Goal: Use online tool/utility: Utilize a website feature to perform a specific function

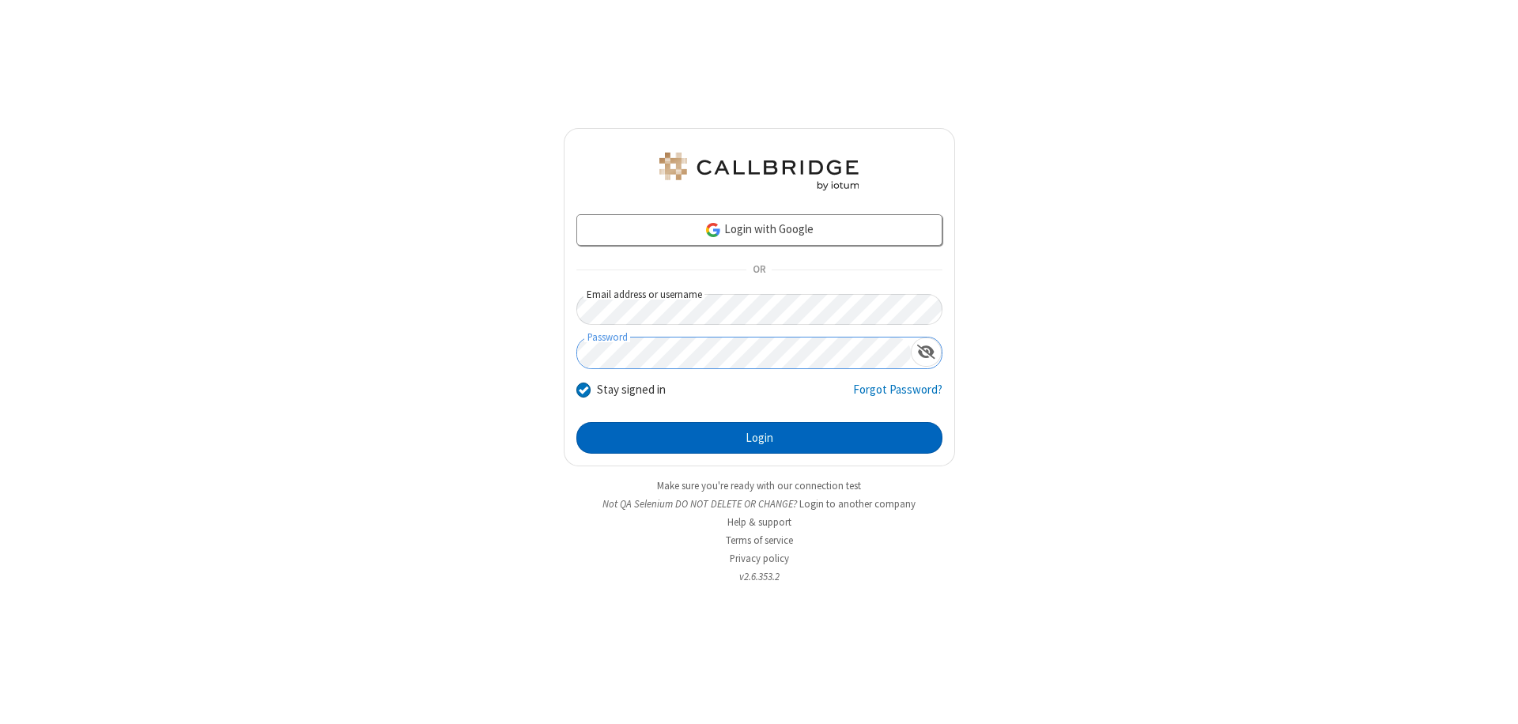
click at [759, 438] on button "Login" at bounding box center [759, 438] width 366 height 32
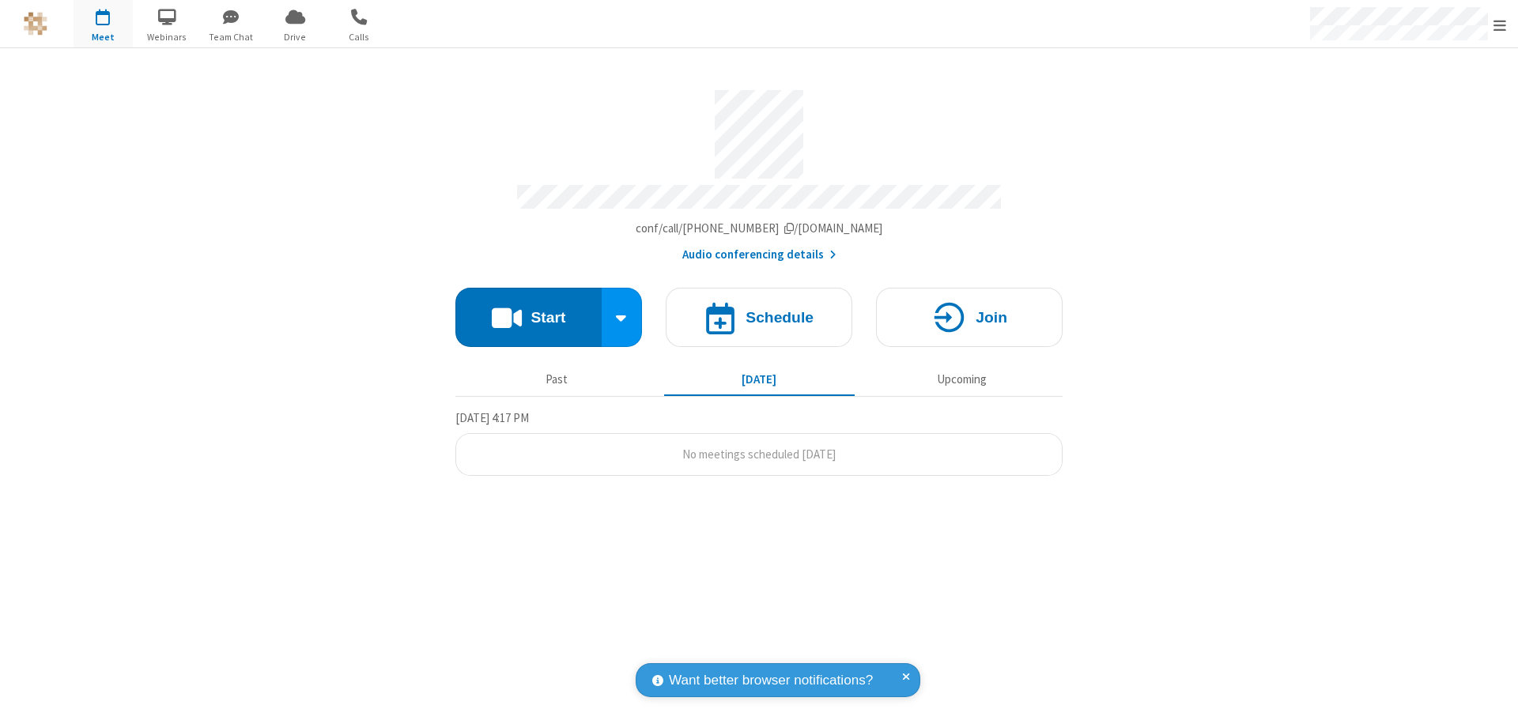
click at [528, 310] on button "Start" at bounding box center [528, 317] width 146 height 59
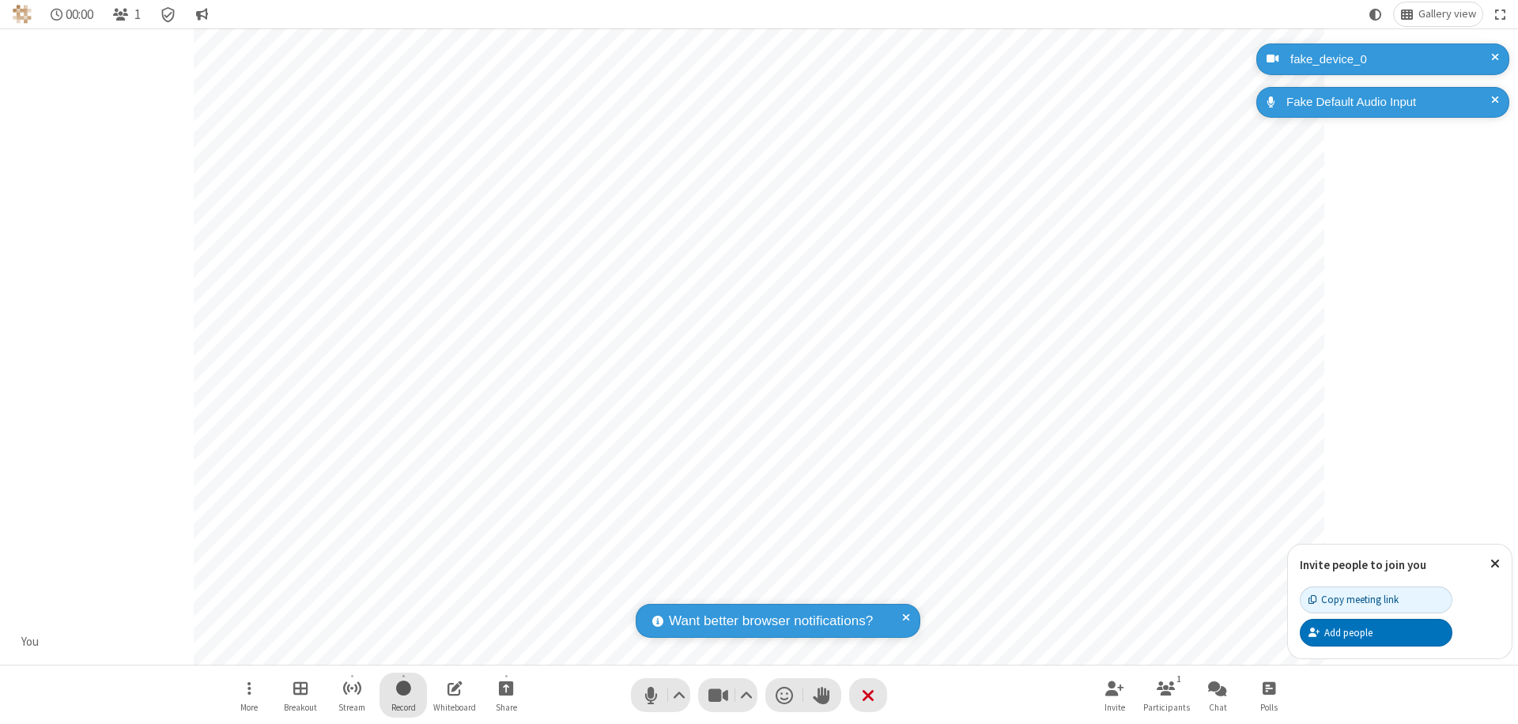
click at [403, 695] on span "Start recording" at bounding box center [403, 688] width 15 height 20
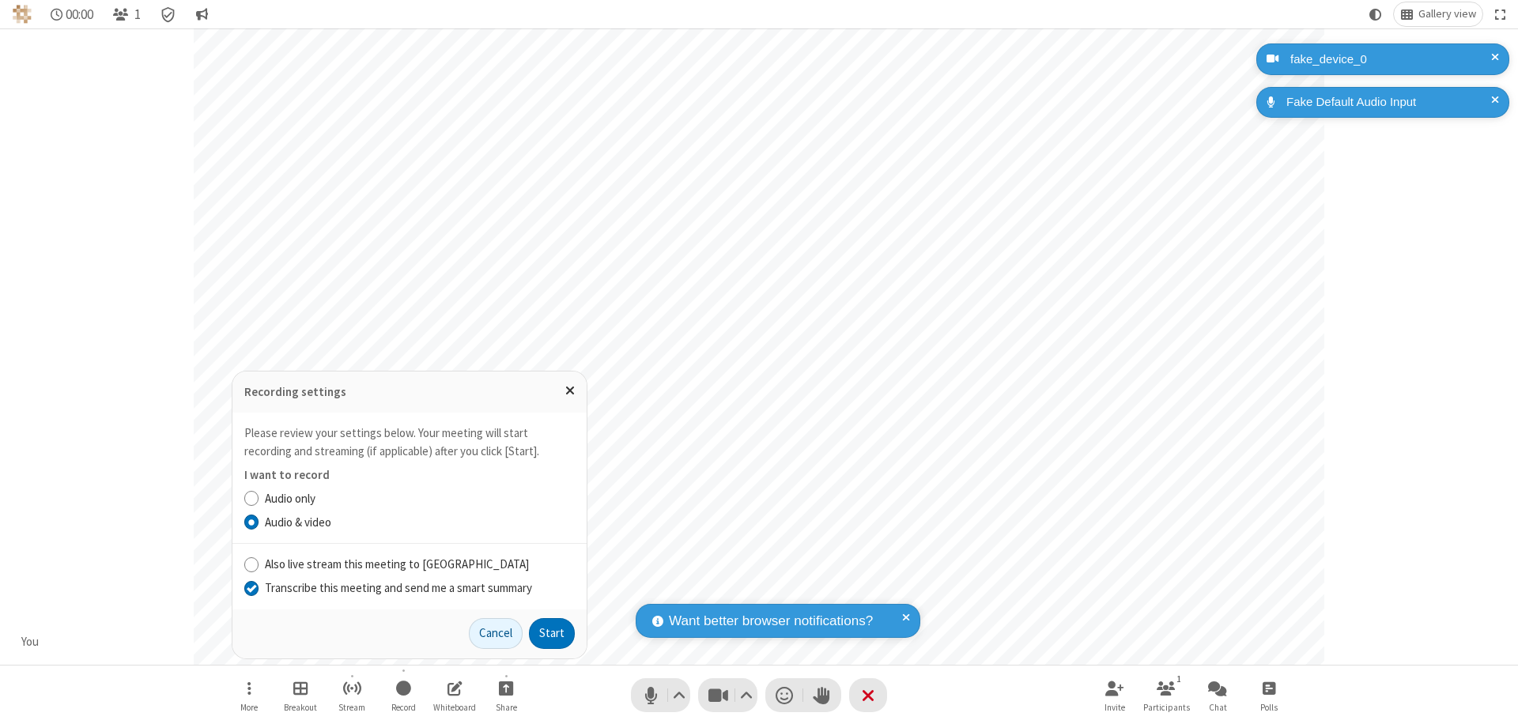
click at [251, 587] on input "Transcribe this meeting and send me a smart summary" at bounding box center [251, 587] width 15 height 17
click at [419, 522] on label "Audio & video" at bounding box center [420, 523] width 310 height 18
click at [259, 522] on input "Audio & video" at bounding box center [251, 522] width 15 height 17
click at [552, 633] on button "Start" at bounding box center [552, 634] width 46 height 32
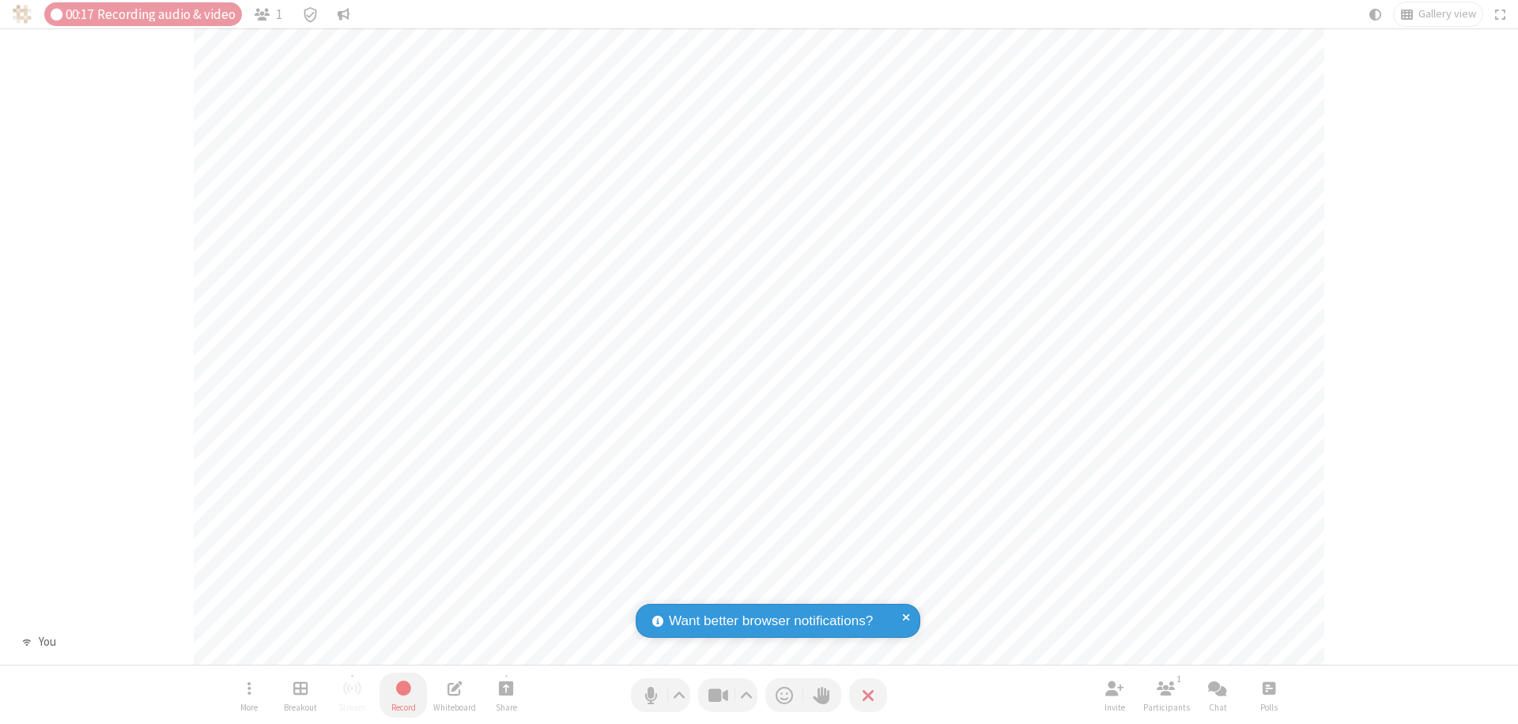
click at [403, 695] on span "Stop recording" at bounding box center [403, 688] width 18 height 20
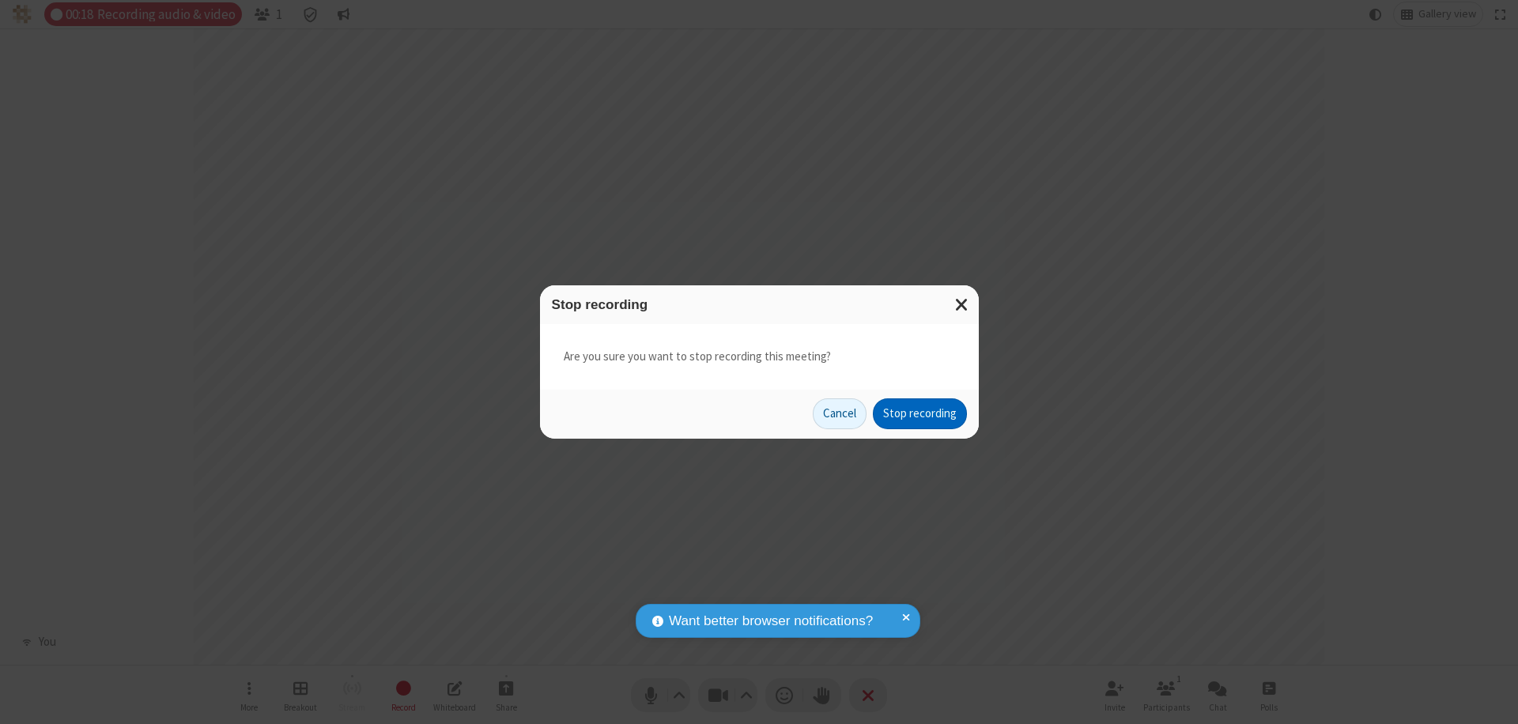
click at [919, 413] on button "Stop recording" at bounding box center [920, 414] width 94 height 32
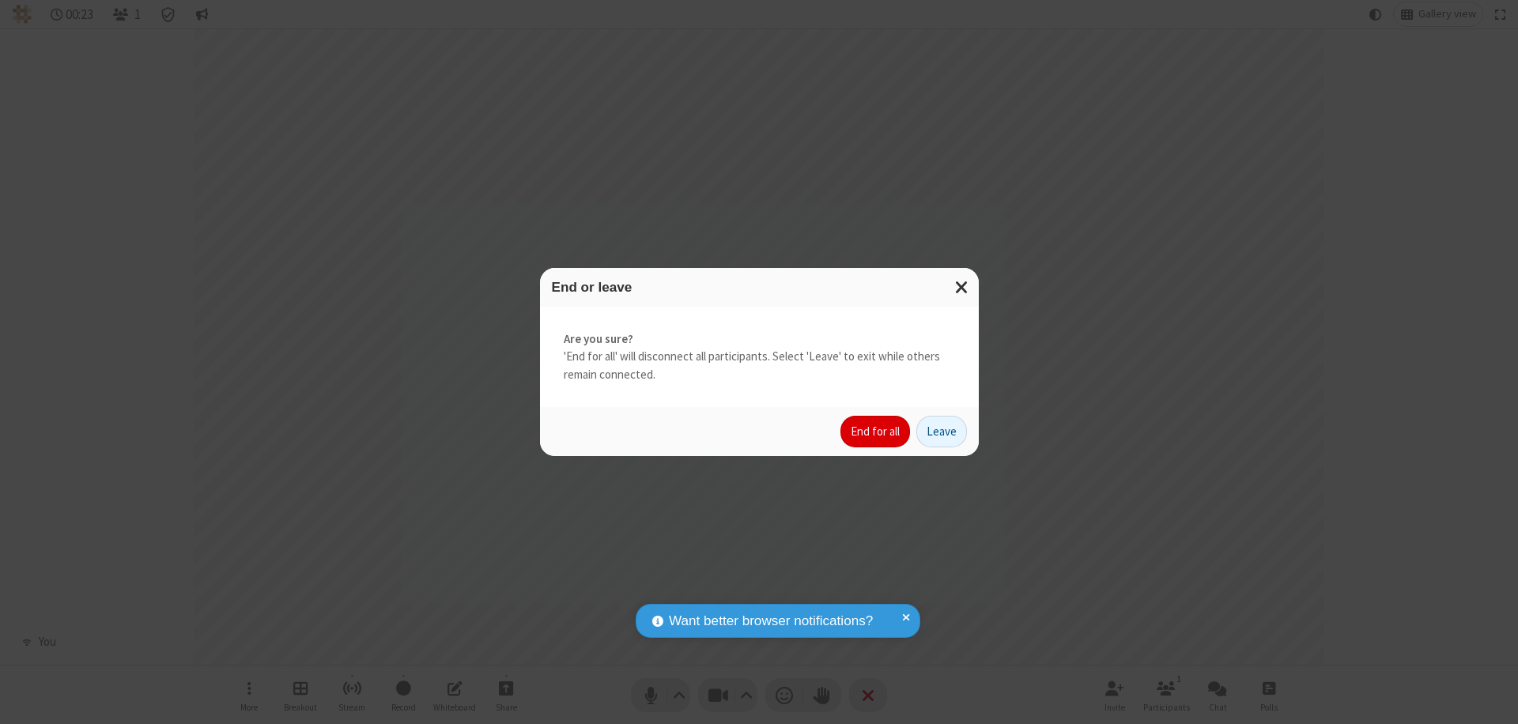
click at [876, 432] on button "End for all" at bounding box center [875, 432] width 70 height 32
